Goal: Transaction & Acquisition: Purchase product/service

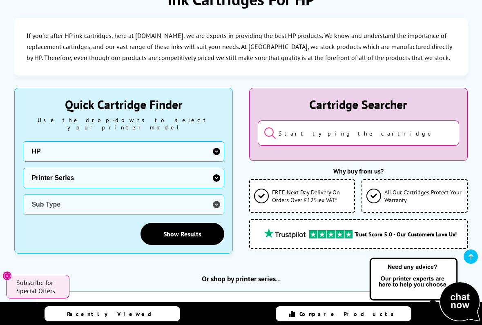
scroll to position [138, 0]
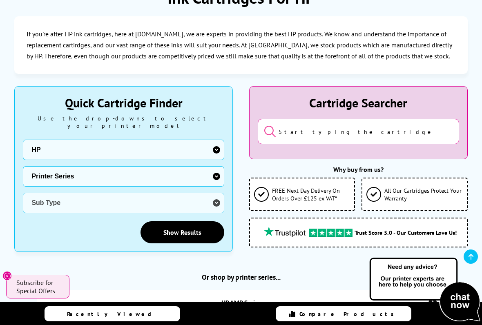
click at [221, 174] on select "Printer Series DesignJet Series DeskJet Series ENVY Series OfficeJet Series Pag…" at bounding box center [123, 176] width 201 height 20
select select "40057"
click at [222, 200] on select "Sub Type HP ENVY HP ENVY Inspire HP ENVY Photo HP ENVY Pro" at bounding box center [123, 203] width 201 height 20
select select "38363"
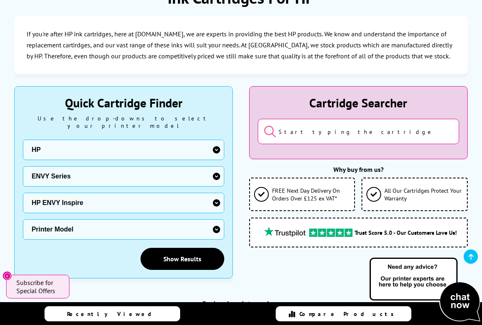
click at [201, 256] on link "Show Results" at bounding box center [182, 259] width 84 height 22
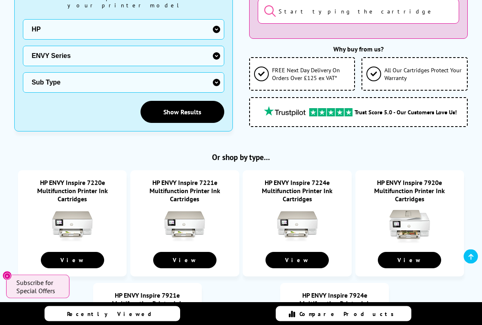
scroll to position [189, 0]
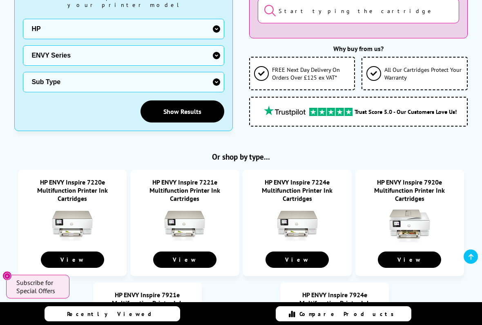
click at [223, 73] on select "Sub Type HP ENVY HP ENVY Inspire HP ENVY Photo HP ENVY Pro" at bounding box center [123, 82] width 201 height 20
select select "38363"
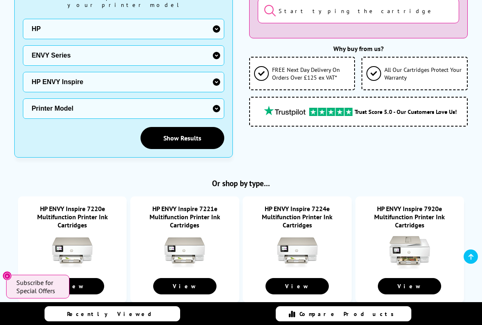
click at [221, 107] on select "Printer Model 7220e 7221e 7224e 7920e 7921e 7924e" at bounding box center [123, 108] width 201 height 20
select select "38365"
click at [196, 131] on link "Show Results" at bounding box center [182, 138] width 84 height 22
